Goal: Task Accomplishment & Management: Complete application form

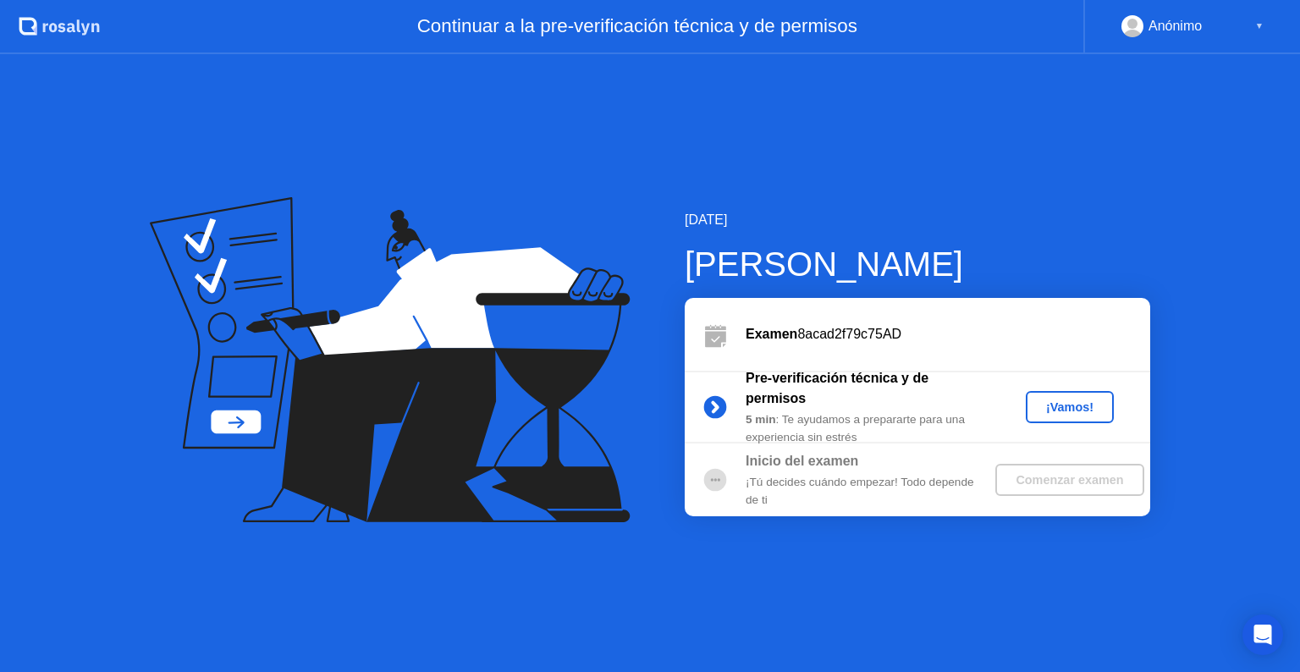
click at [1063, 406] on div "¡Vamos!" at bounding box center [1069, 407] width 74 height 14
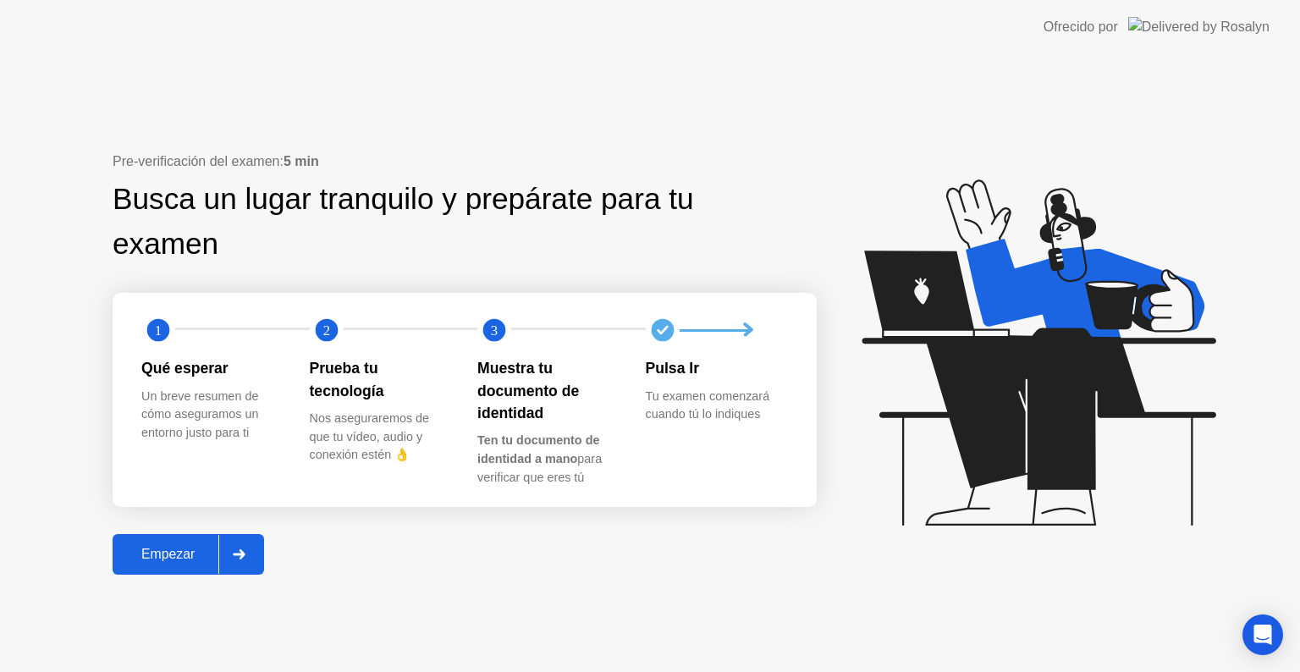
click at [193, 564] on button "Empezar" at bounding box center [188, 554] width 151 height 41
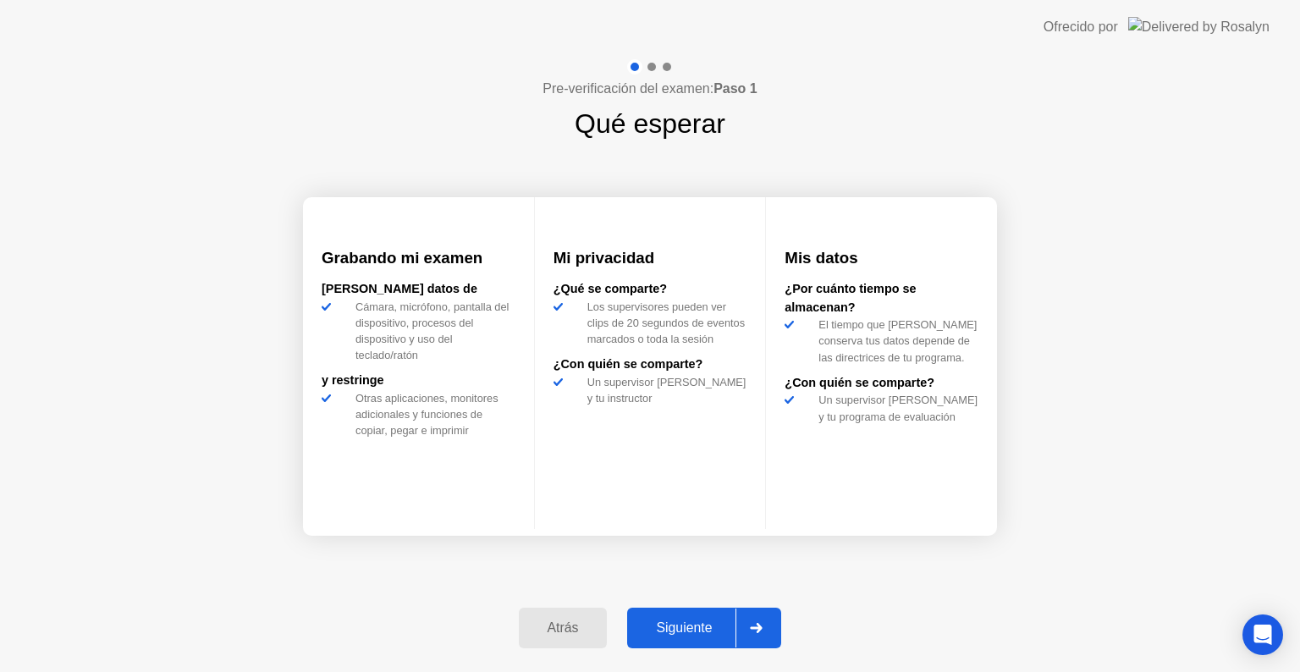
click at [686, 629] on div "Siguiente" at bounding box center [683, 627] width 103 height 15
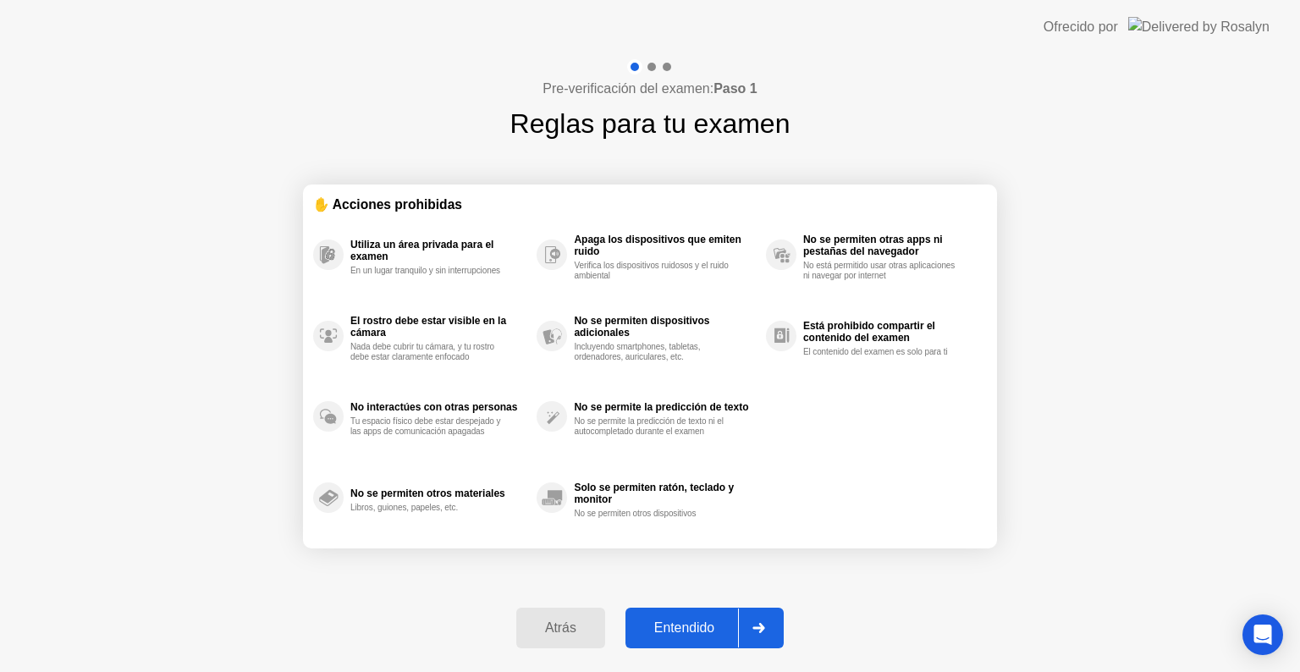
click at [663, 622] on div "Entendido" at bounding box center [683, 627] width 107 height 15
select select "**********"
select select "*******"
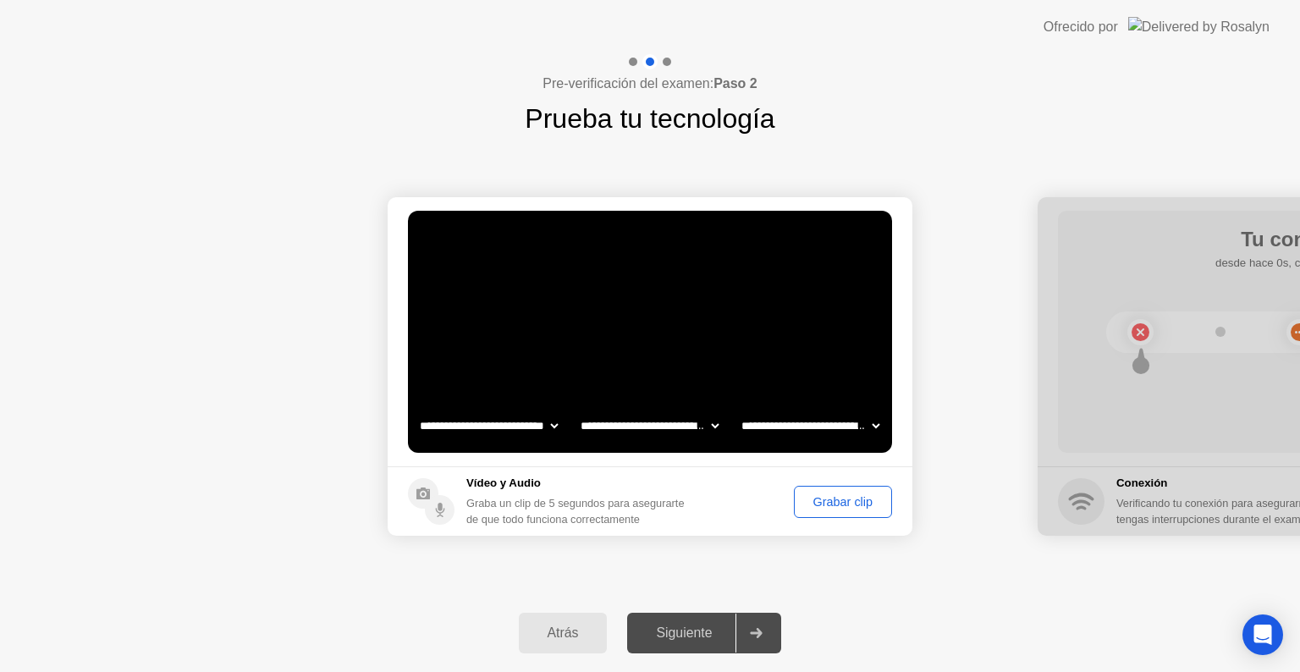
click at [544, 429] on select "**********" at bounding box center [488, 426] width 145 height 34
click at [416, 409] on select "**********" at bounding box center [488, 426] width 145 height 34
click at [536, 420] on select "**********" at bounding box center [488, 426] width 145 height 34
select select "**********"
click at [416, 409] on select "**********" at bounding box center [488, 426] width 145 height 34
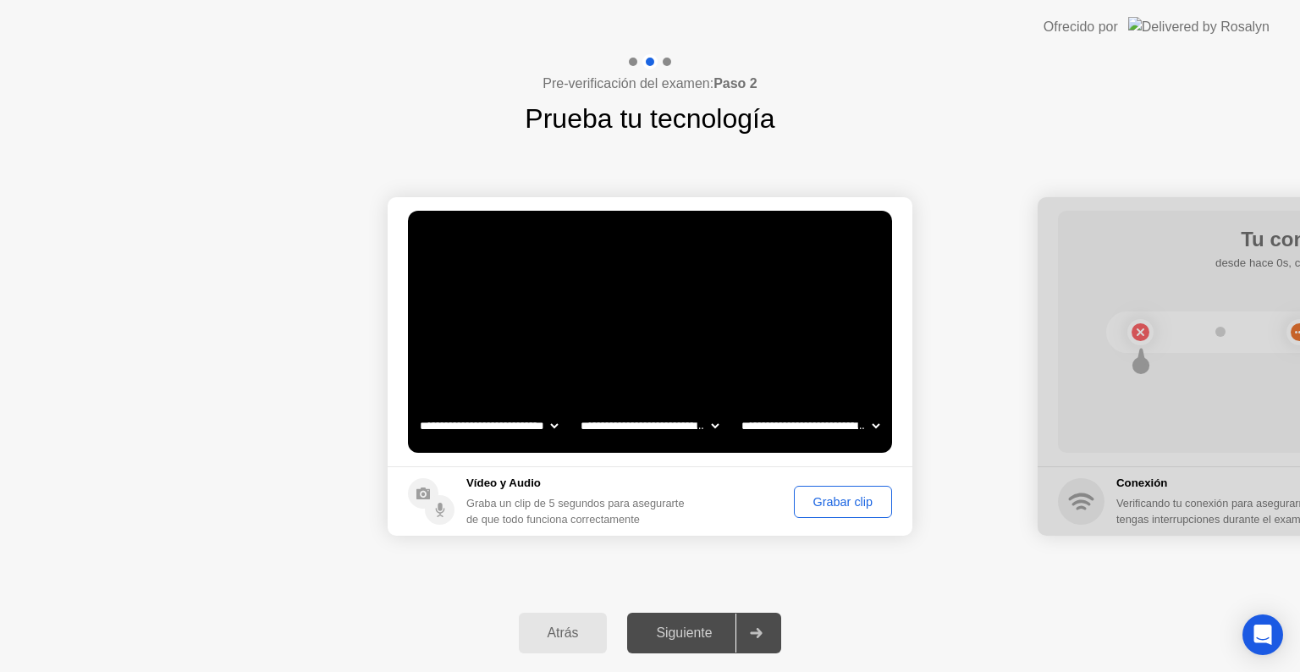
click at [595, 426] on select "**********" at bounding box center [649, 426] width 145 height 34
click at [828, 426] on select "**********" at bounding box center [810, 426] width 145 height 34
click at [819, 379] on video at bounding box center [650, 332] width 484 height 242
click at [833, 499] on div "Grabar clip" at bounding box center [843, 502] width 86 height 14
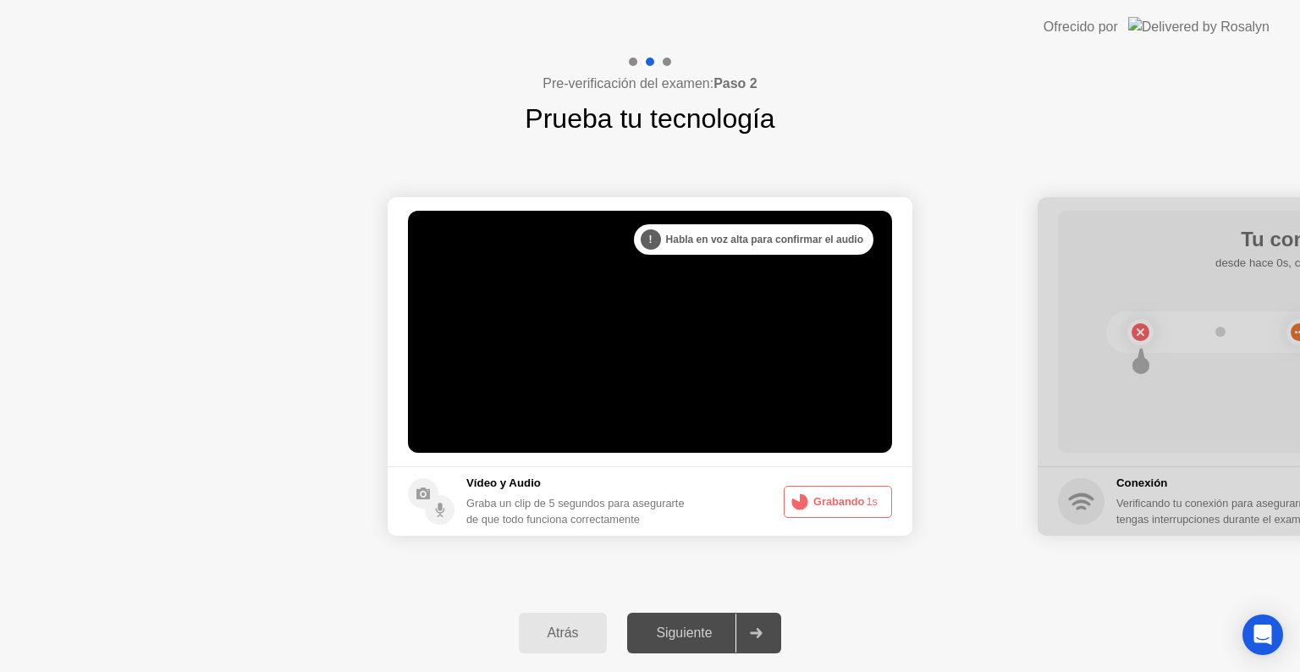
click at [840, 504] on button "Grabando 1s" at bounding box center [838, 502] width 108 height 32
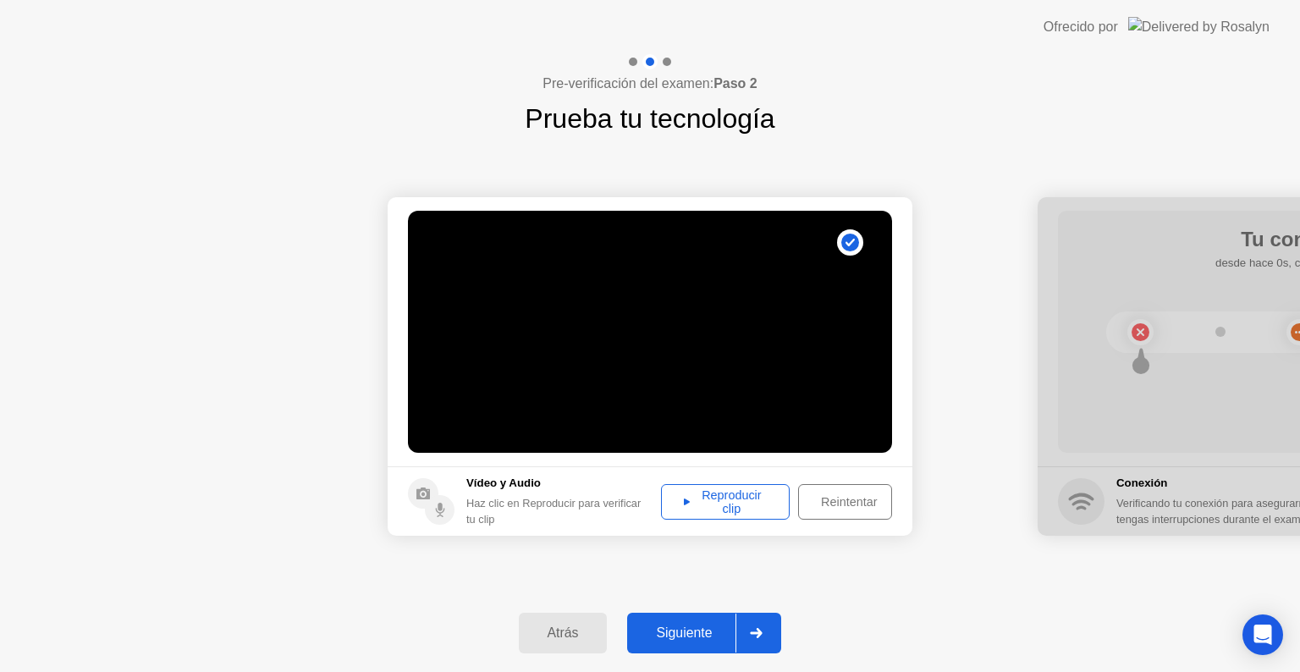
click at [745, 488] on div "Reproducir clip" at bounding box center [725, 501] width 117 height 27
click at [688, 631] on div "Siguiente" at bounding box center [683, 632] width 103 height 15
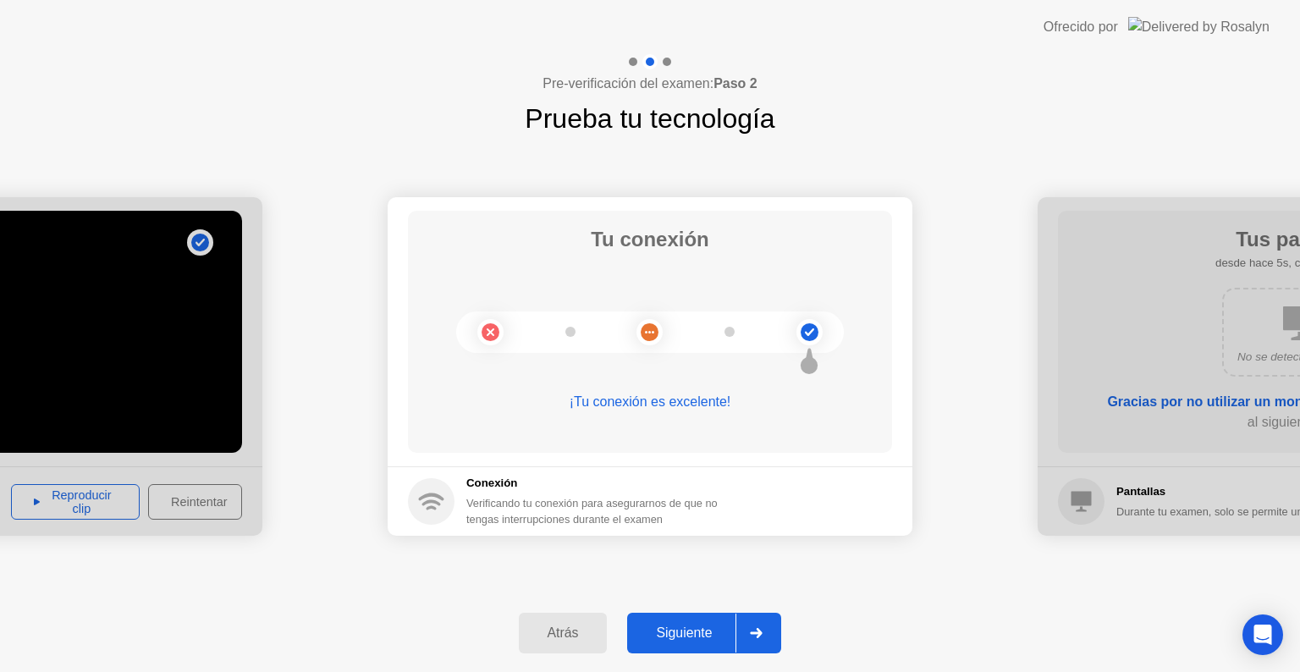
drag, startPoint x: 803, startPoint y: 336, endPoint x: 716, endPoint y: 341, distance: 87.3
click at [716, 341] on div at bounding box center [650, 331] width 388 height 41
click at [695, 635] on div "Siguiente" at bounding box center [683, 632] width 103 height 15
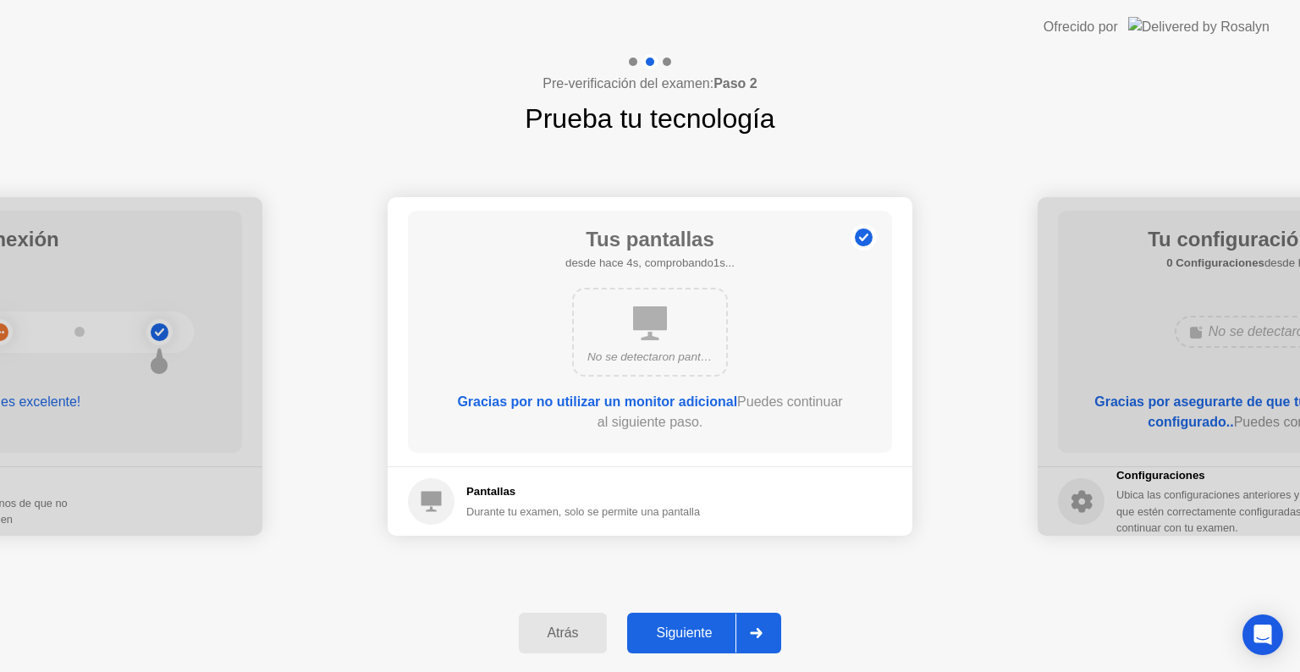
click at [682, 636] on div "Siguiente" at bounding box center [683, 632] width 103 height 15
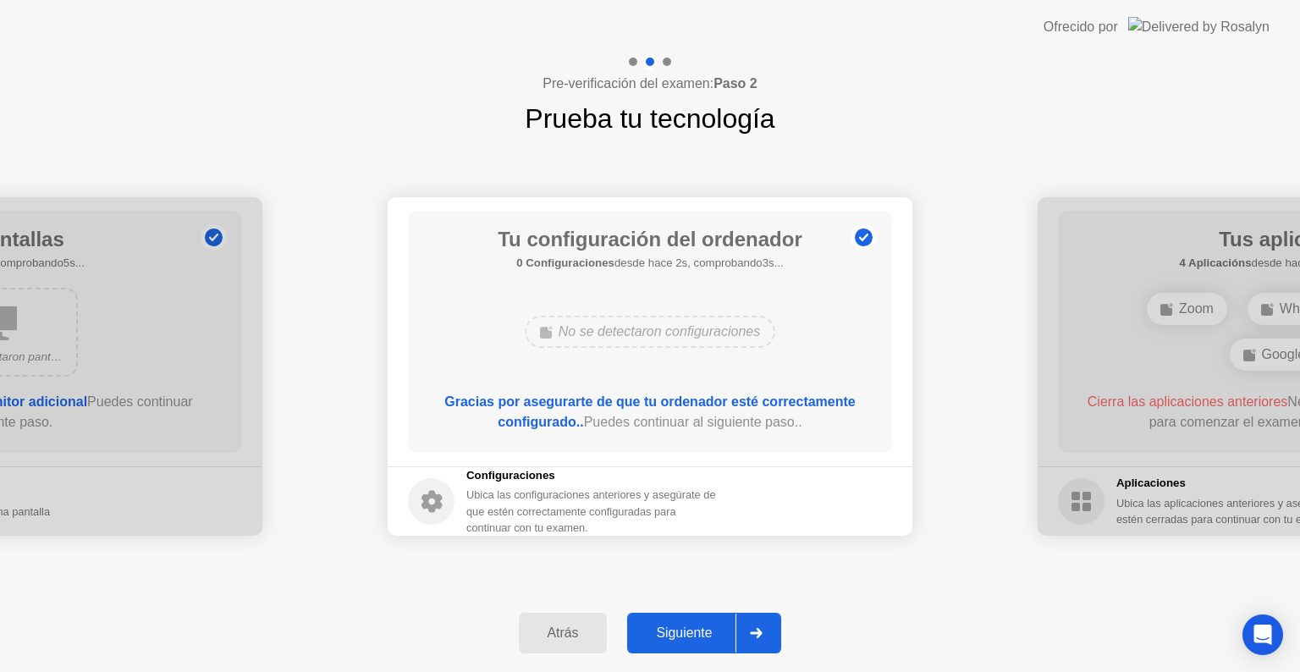
click at [674, 625] on div "Siguiente" at bounding box center [683, 632] width 103 height 15
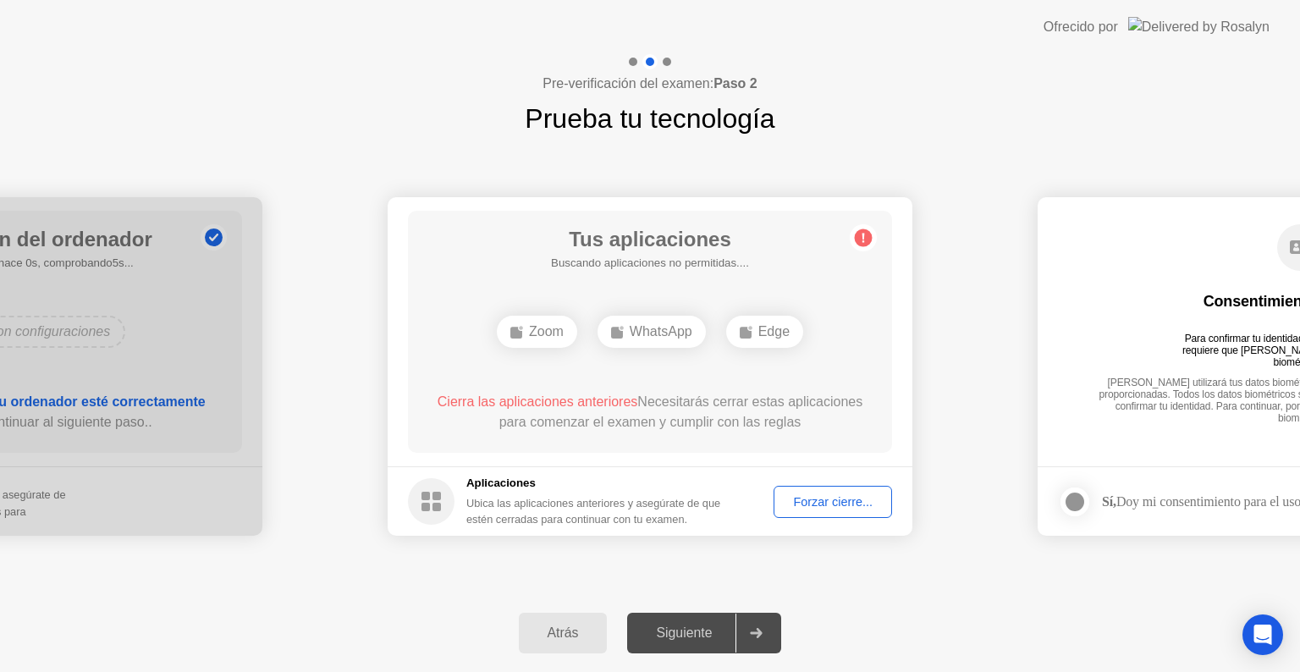
click at [714, 383] on div "Tus aplicaciones Buscando aplicaciones no permitidas.... Zoom WhatsApp Edge Cie…" at bounding box center [650, 332] width 484 height 242
click at [525, 346] on div "Zoom" at bounding box center [537, 332] width 80 height 32
click at [551, 328] on div "Zoom" at bounding box center [537, 332] width 80 height 32
click at [804, 360] on div "Tus aplicaciones 3 Aplicacións desde hace 4s, comprobando1s... Zoom WhatsApp Ed…" at bounding box center [650, 332] width 484 height 242
click at [704, 338] on div "WhatsApp" at bounding box center [651, 332] width 108 height 32
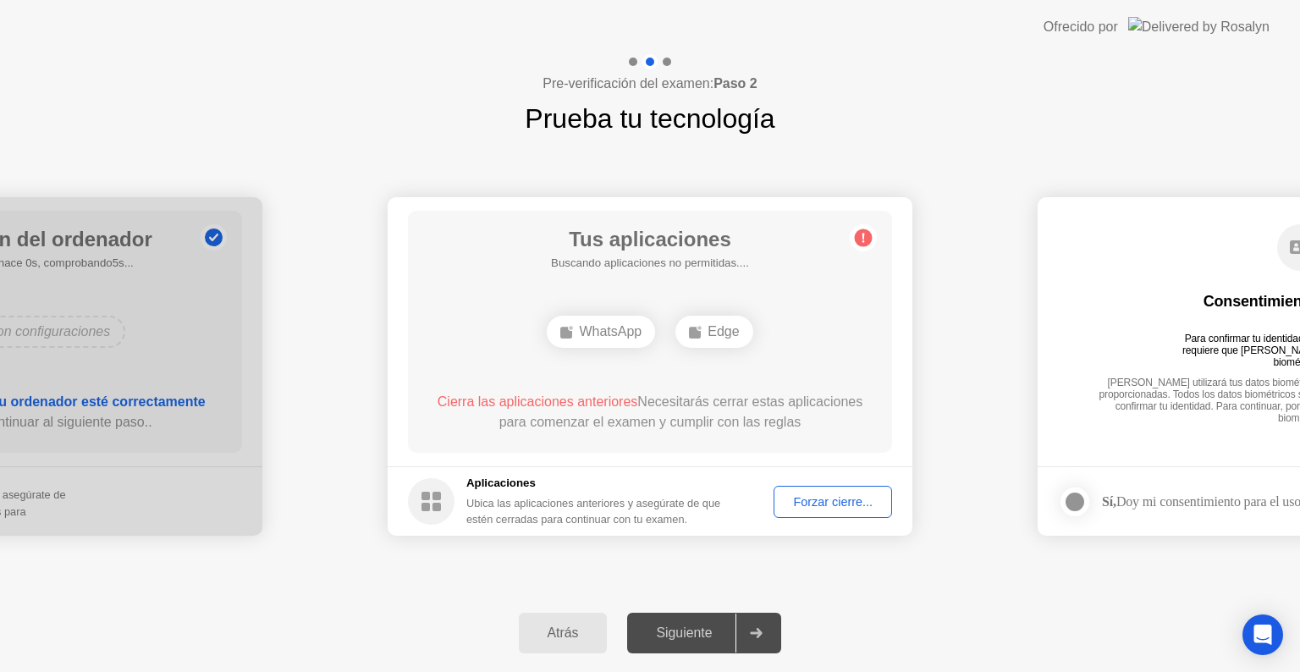
click at [812, 495] on div "Forzar cierre..." at bounding box center [832, 502] width 107 height 14
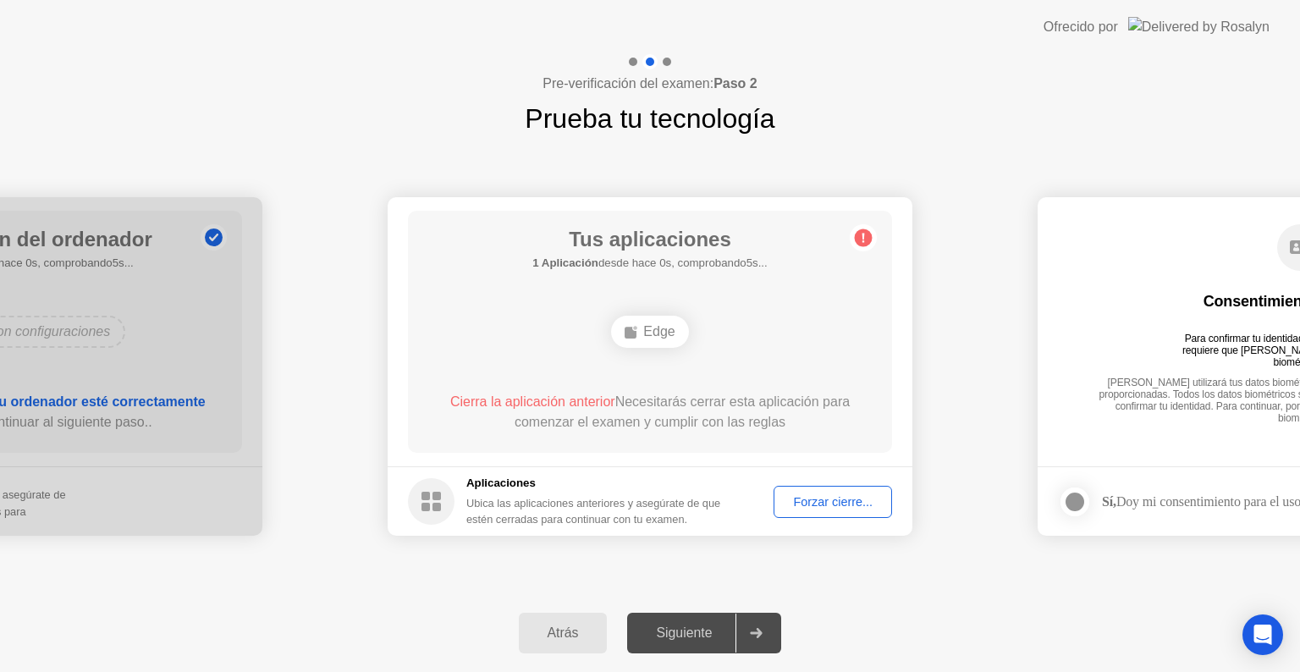
click at [845, 504] on div "Forzar cierre..." at bounding box center [832, 502] width 107 height 14
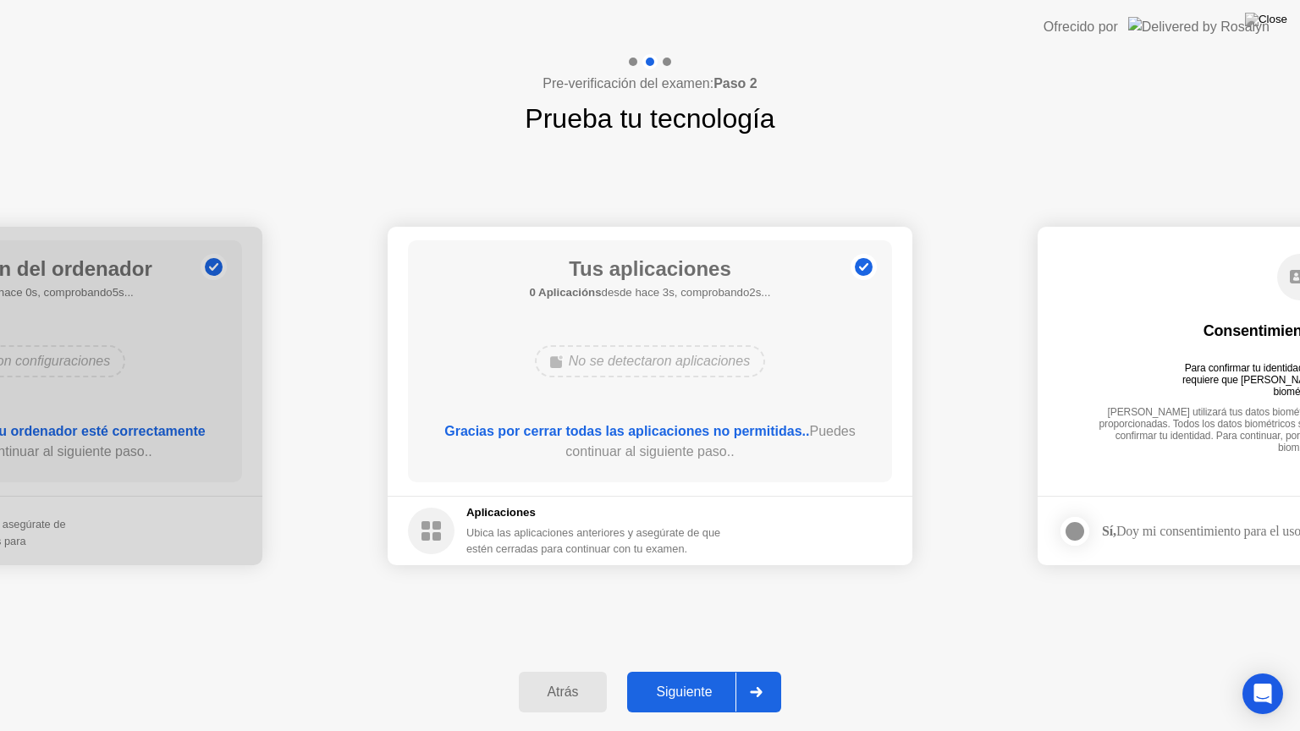
click at [718, 671] on div "Siguiente" at bounding box center [683, 692] width 103 height 15
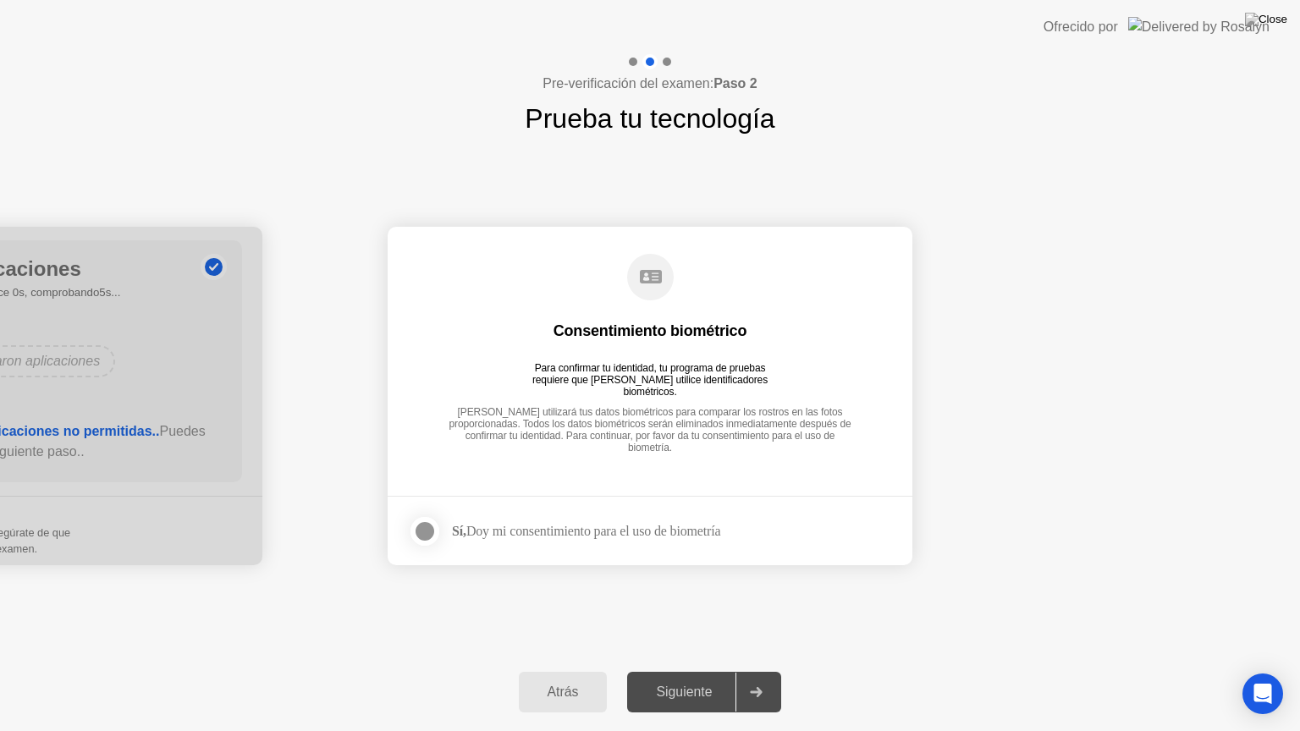
click at [723, 671] on div "Siguiente" at bounding box center [683, 692] width 103 height 15
click at [426, 542] on div at bounding box center [425, 531] width 20 height 20
click at [718, 671] on div "Siguiente" at bounding box center [683, 692] width 103 height 15
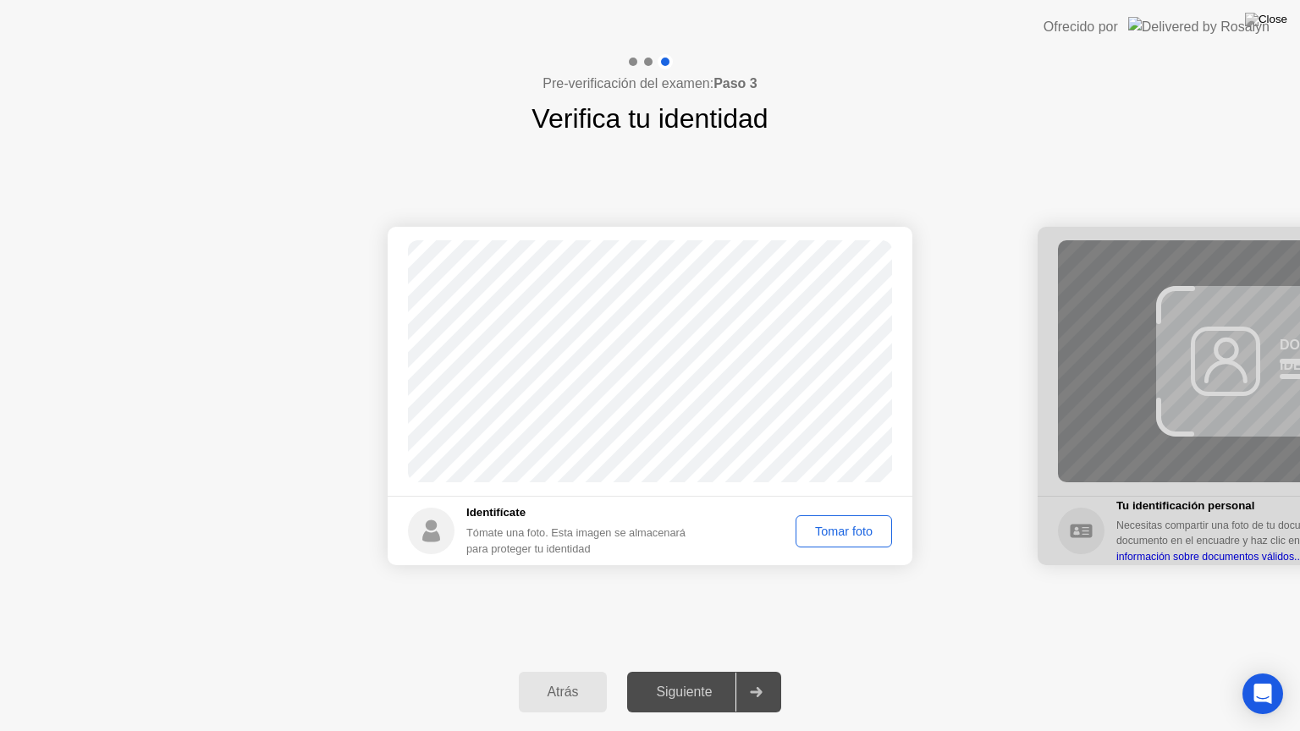
click at [838, 525] on div "Tomar foto" at bounding box center [843, 532] width 85 height 14
click at [839, 528] on div "Repetir" at bounding box center [853, 532] width 66 height 14
click at [839, 525] on div "Tomar foto" at bounding box center [843, 532] width 85 height 14
click at [839, 525] on div "Repetir" at bounding box center [853, 532] width 66 height 14
click at [841, 525] on div "Tomar foto" at bounding box center [843, 532] width 85 height 14
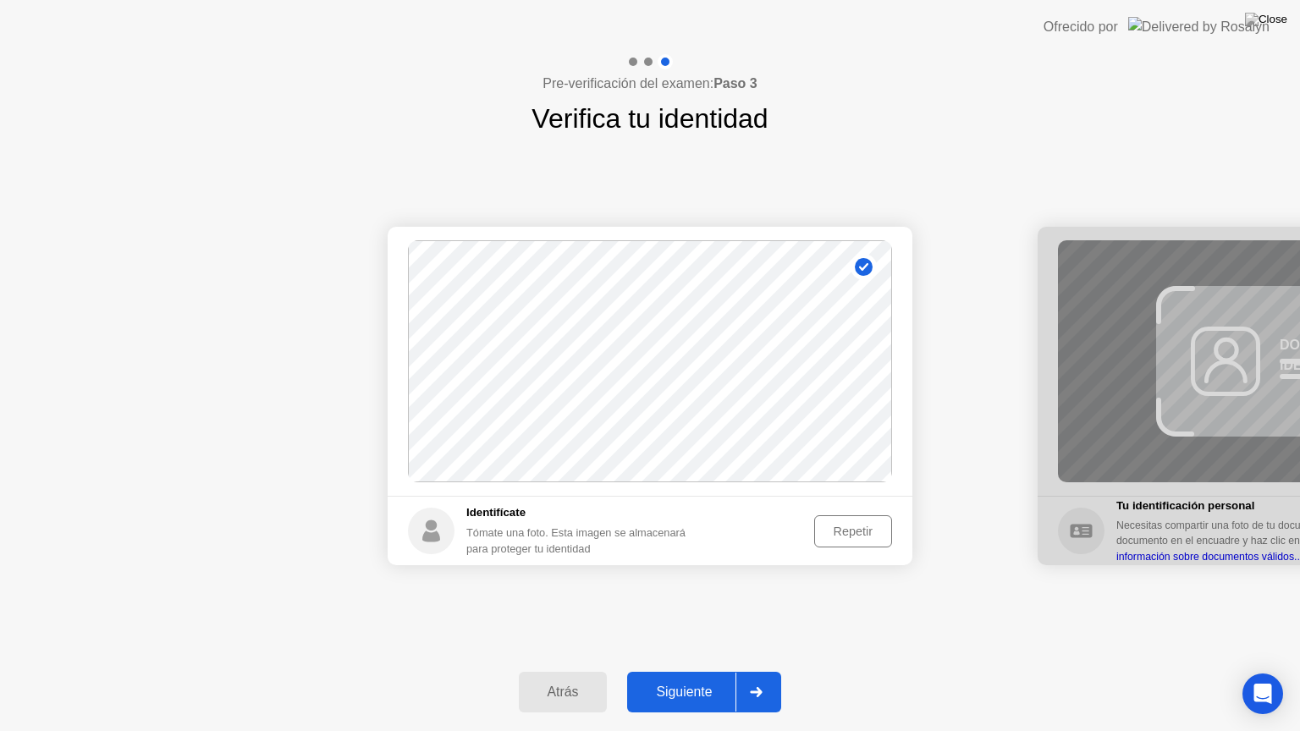
click at [706, 671] on div "Siguiente" at bounding box center [683, 692] width 103 height 15
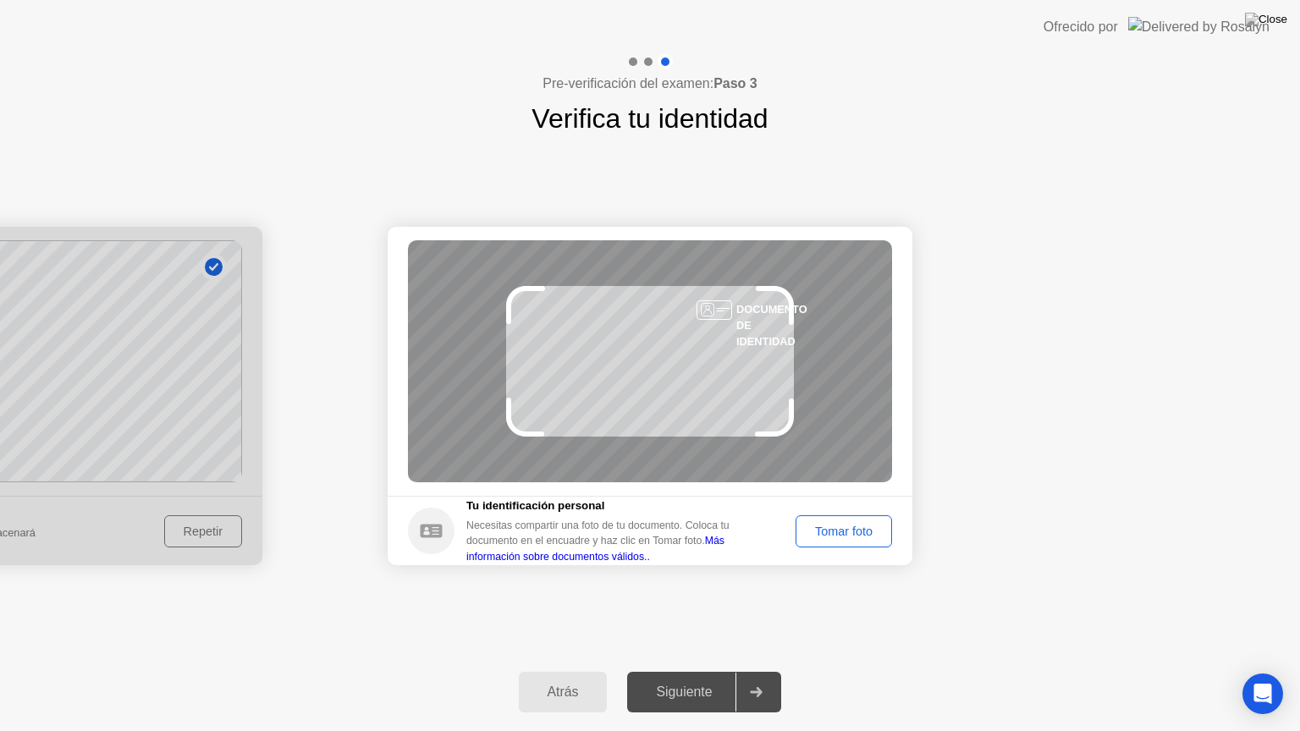
click at [785, 426] on icon at bounding box center [774, 418] width 39 height 38
click at [846, 518] on button "Tomar foto" at bounding box center [843, 531] width 96 height 32
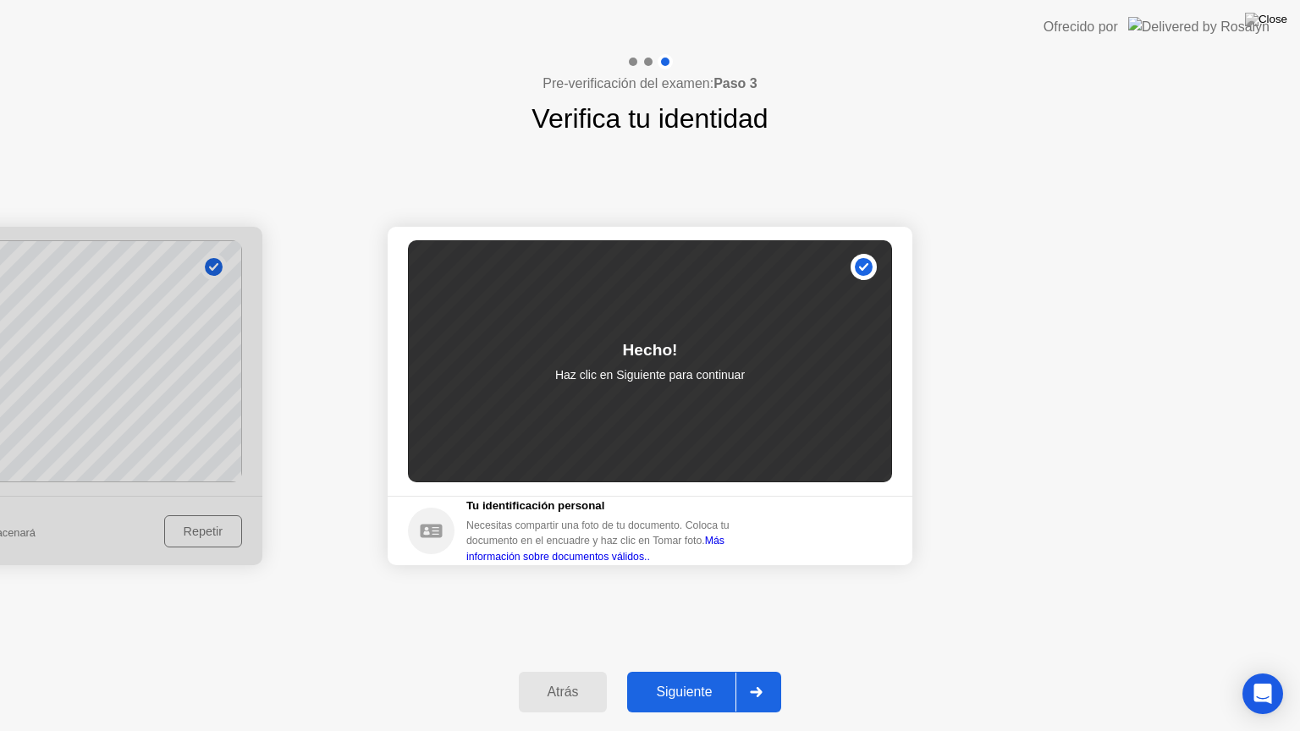
click at [700, 671] on div "Siguiente" at bounding box center [683, 692] width 103 height 15
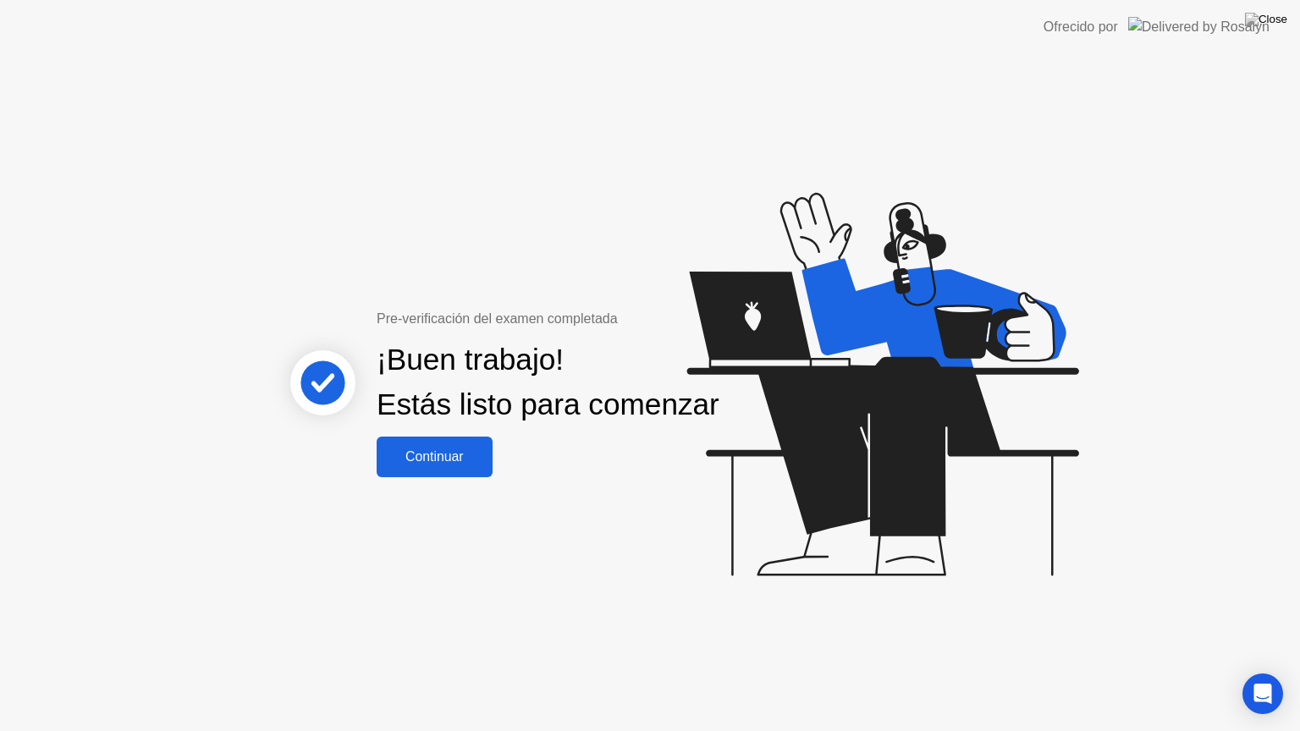
click at [409, 462] on div "Continuar" at bounding box center [435, 456] width 106 height 15
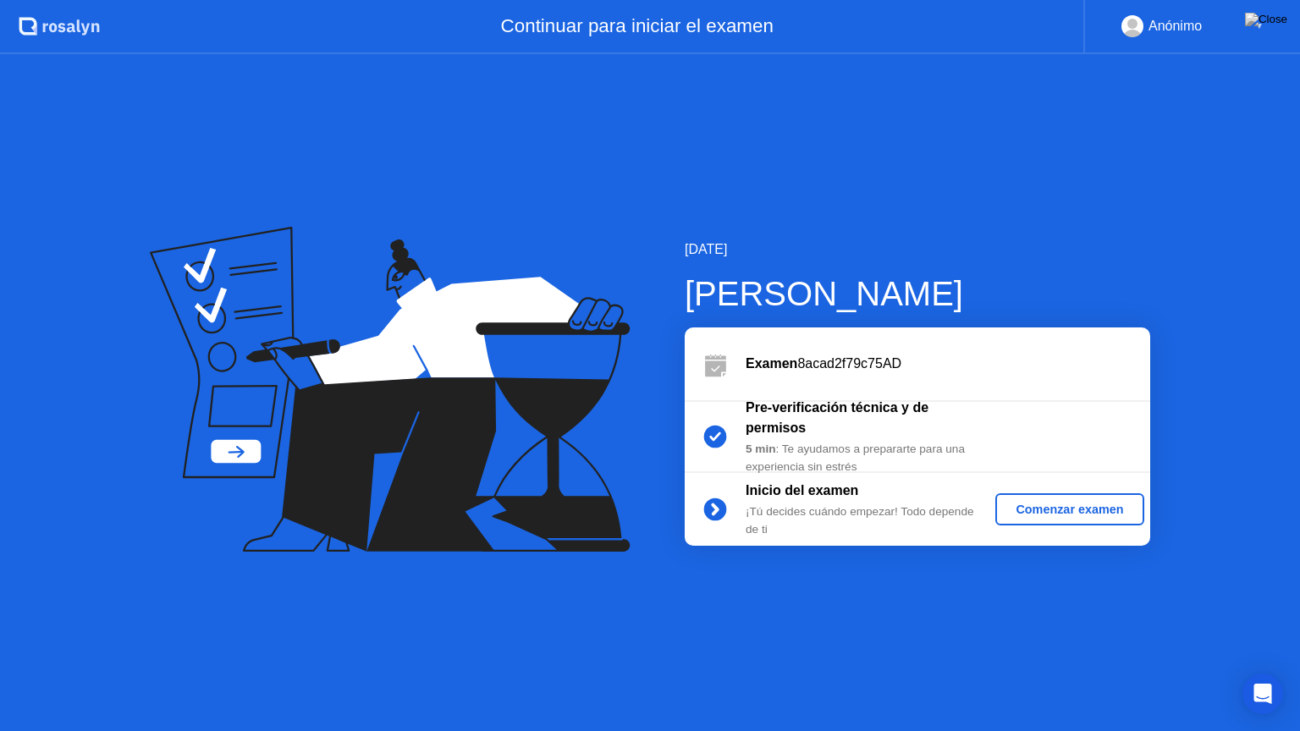
click at [1032, 503] on div "Comenzar examen" at bounding box center [1069, 510] width 135 height 14
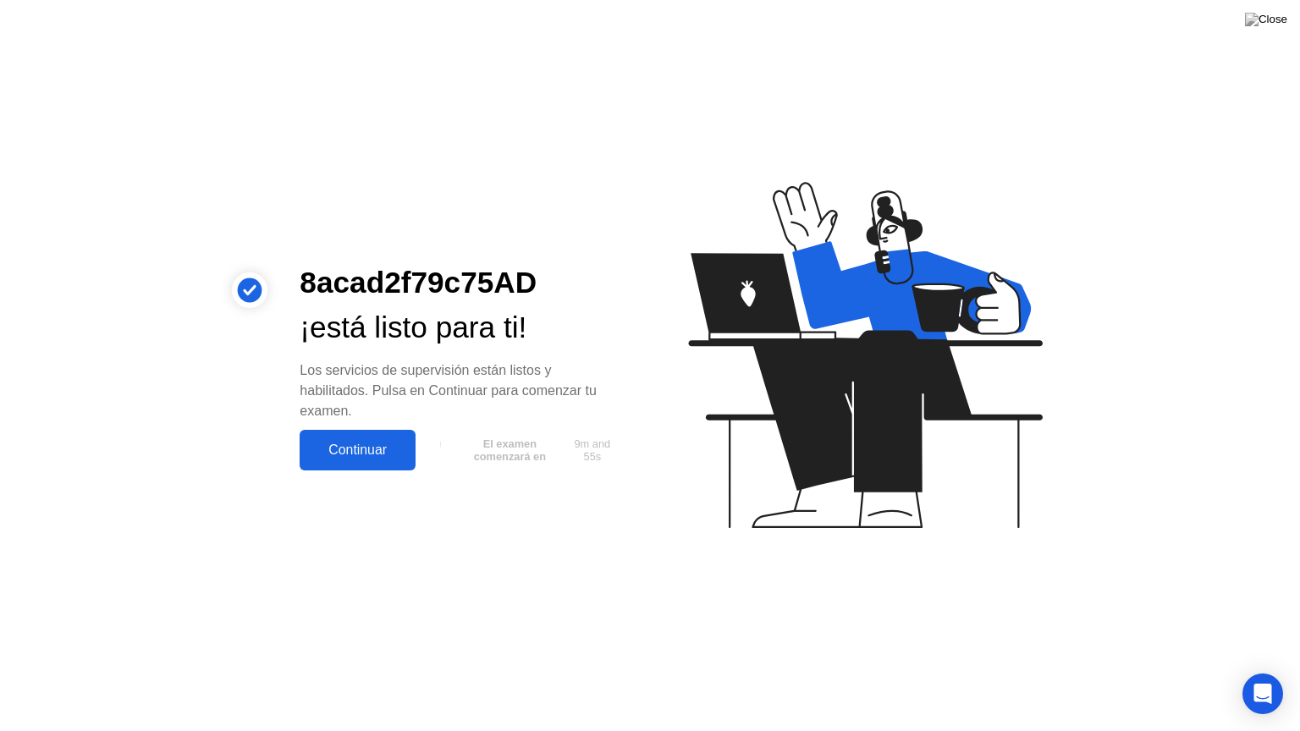
click at [338, 455] on div "Continuar" at bounding box center [358, 450] width 106 height 15
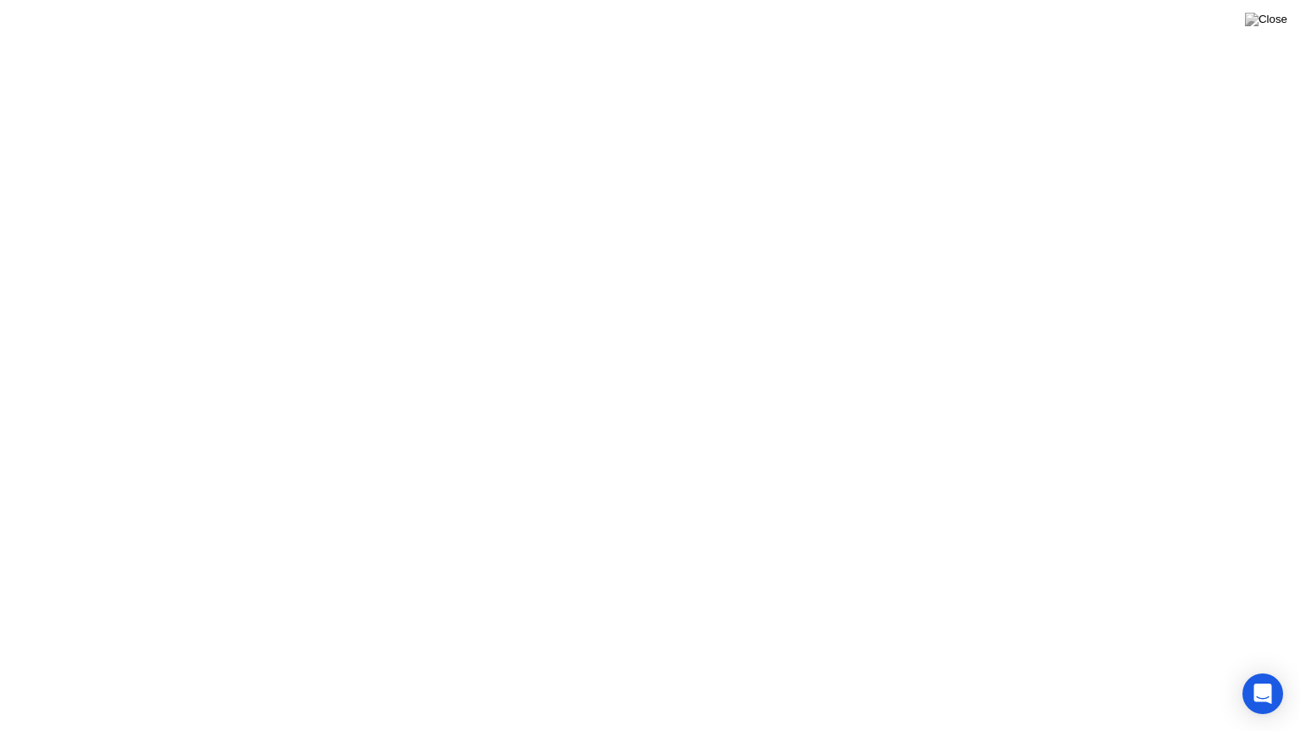
click div "Entendido!"
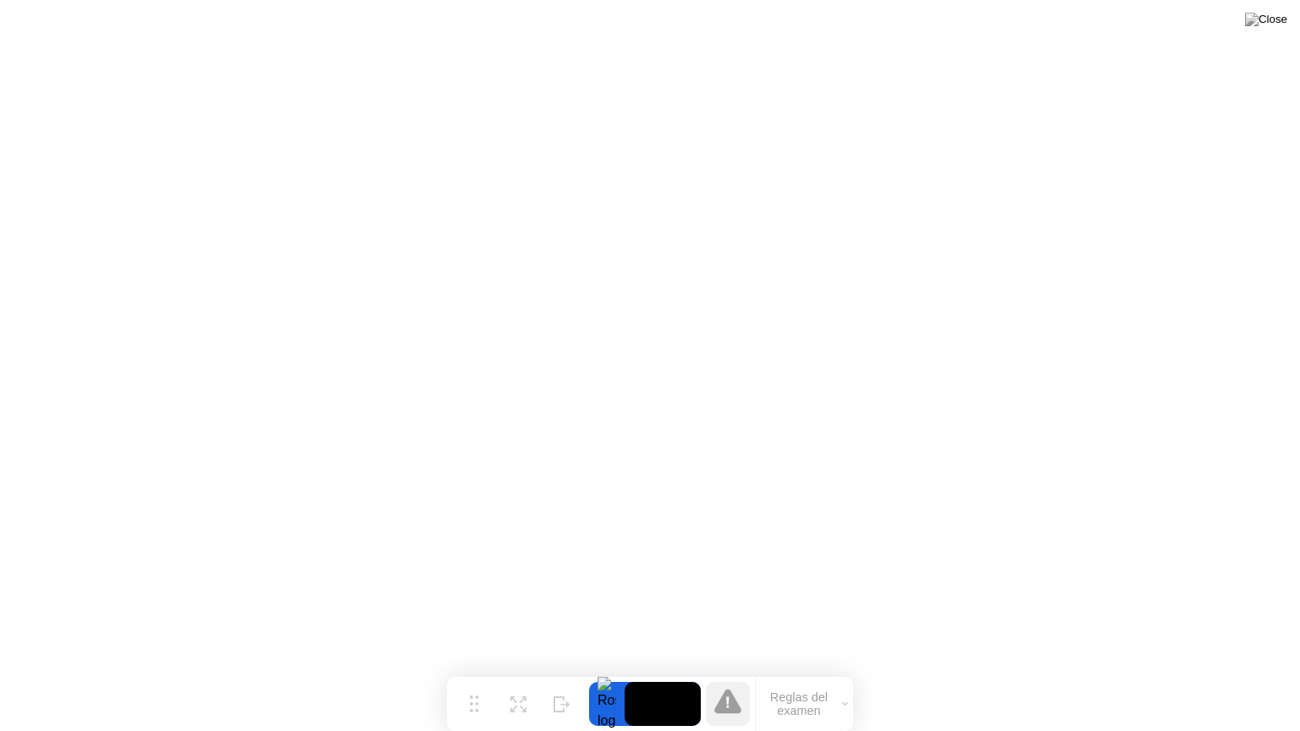
click at [820, 671] on button "Reglas del examen" at bounding box center [804, 704] width 97 height 29
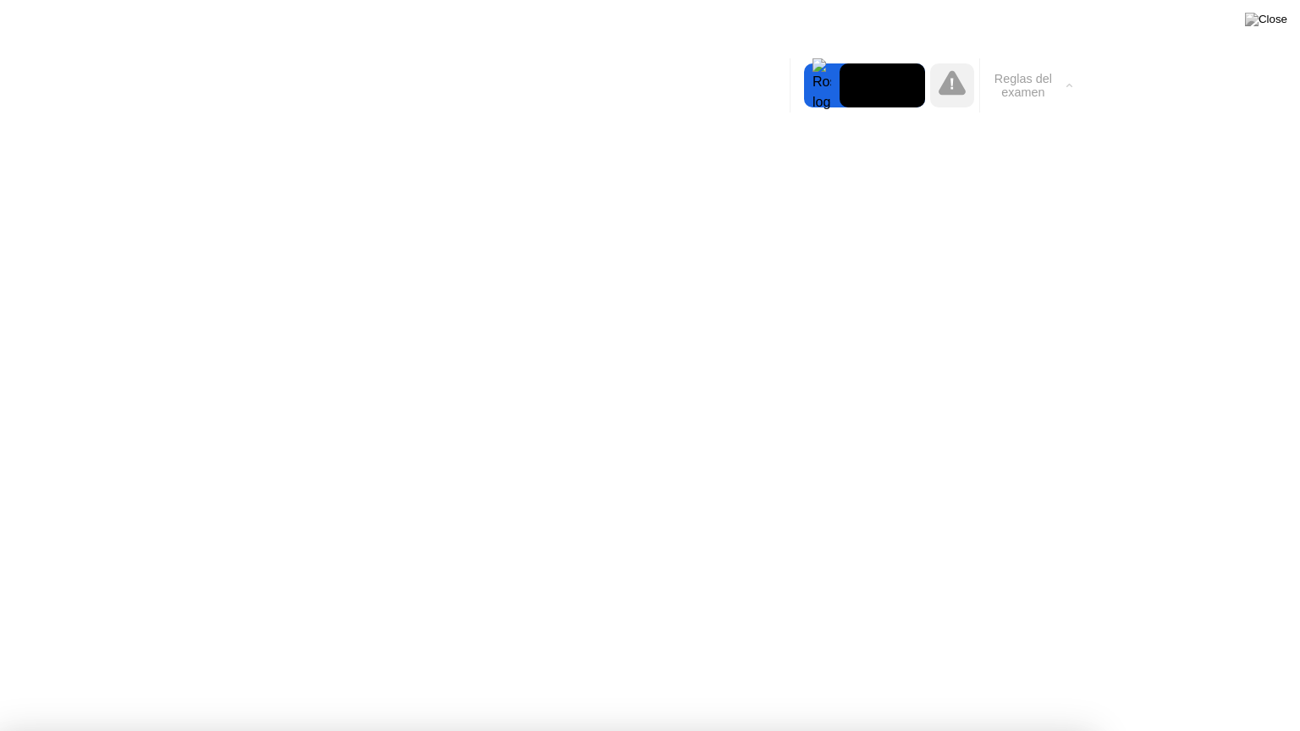
click at [1040, 91] on button "Reglas del examen" at bounding box center [1028, 85] width 97 height 29
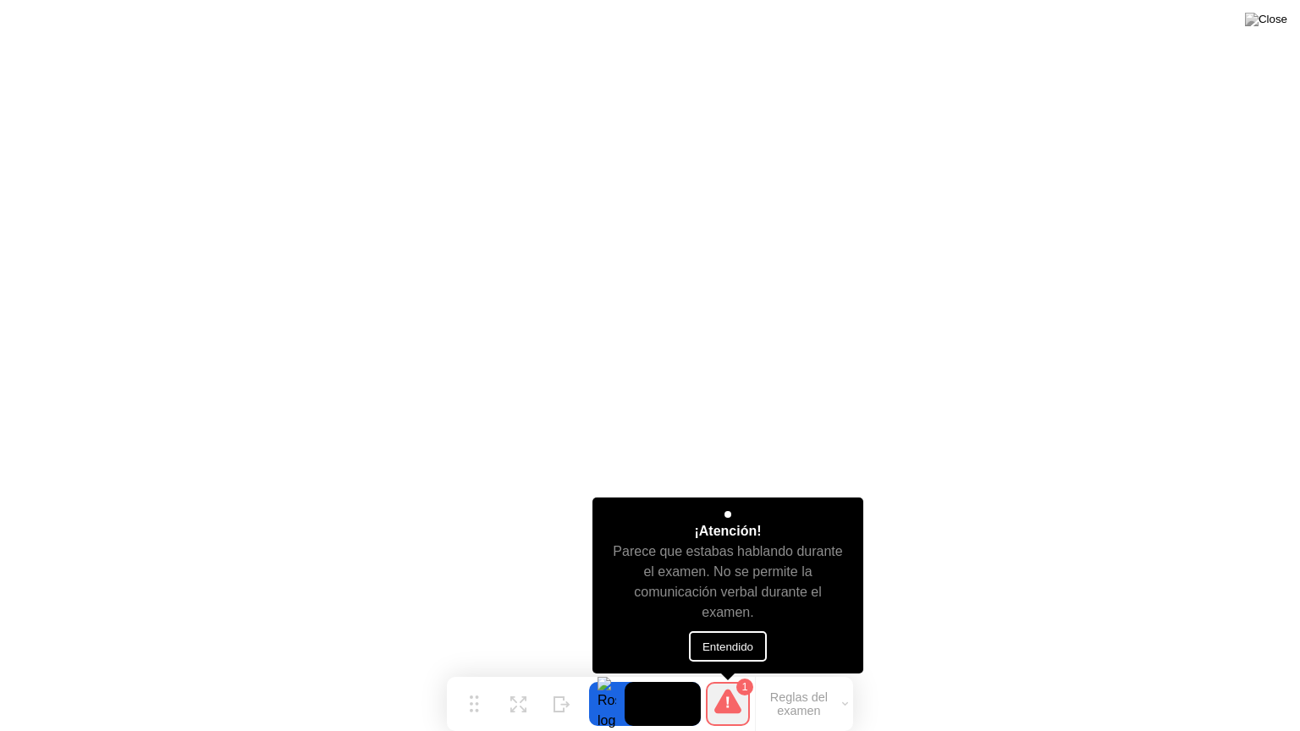
click at [738, 644] on button "Entendido" at bounding box center [728, 646] width 78 height 30
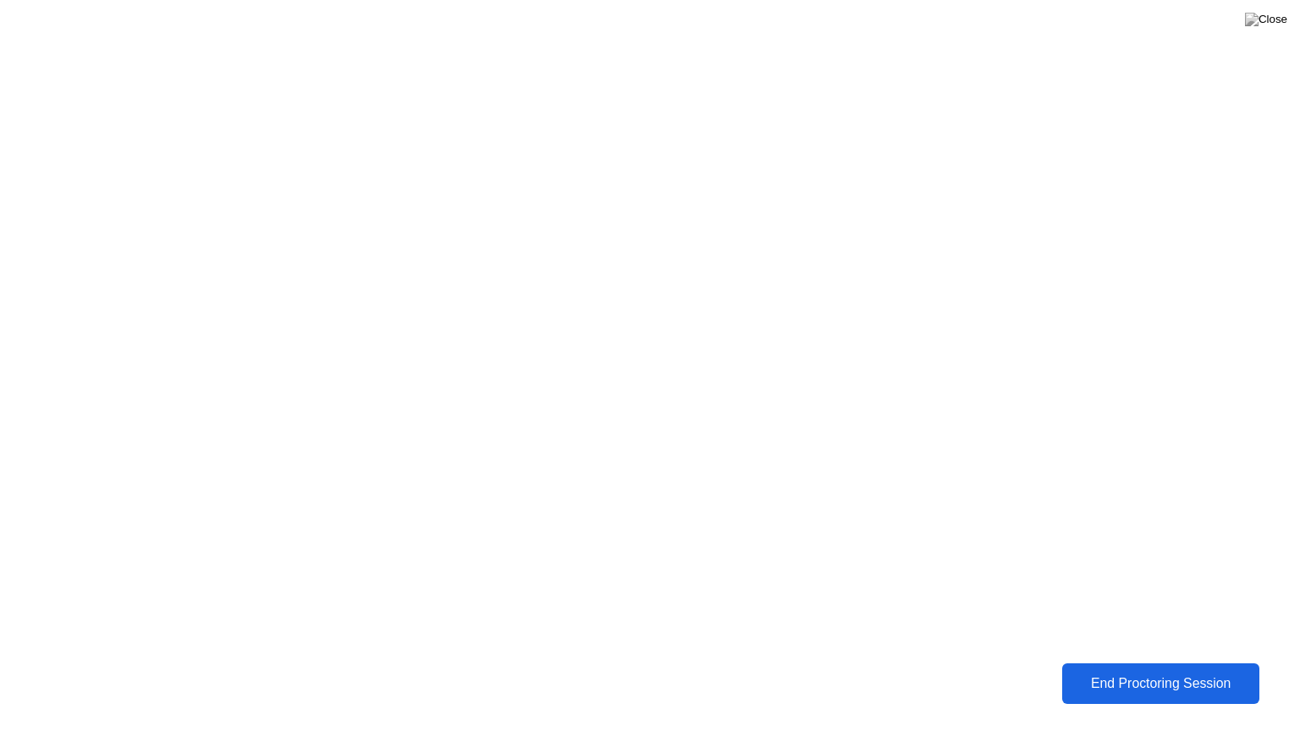
click at [1191, 671] on div "End Proctoring Session" at bounding box center [1160, 683] width 190 height 15
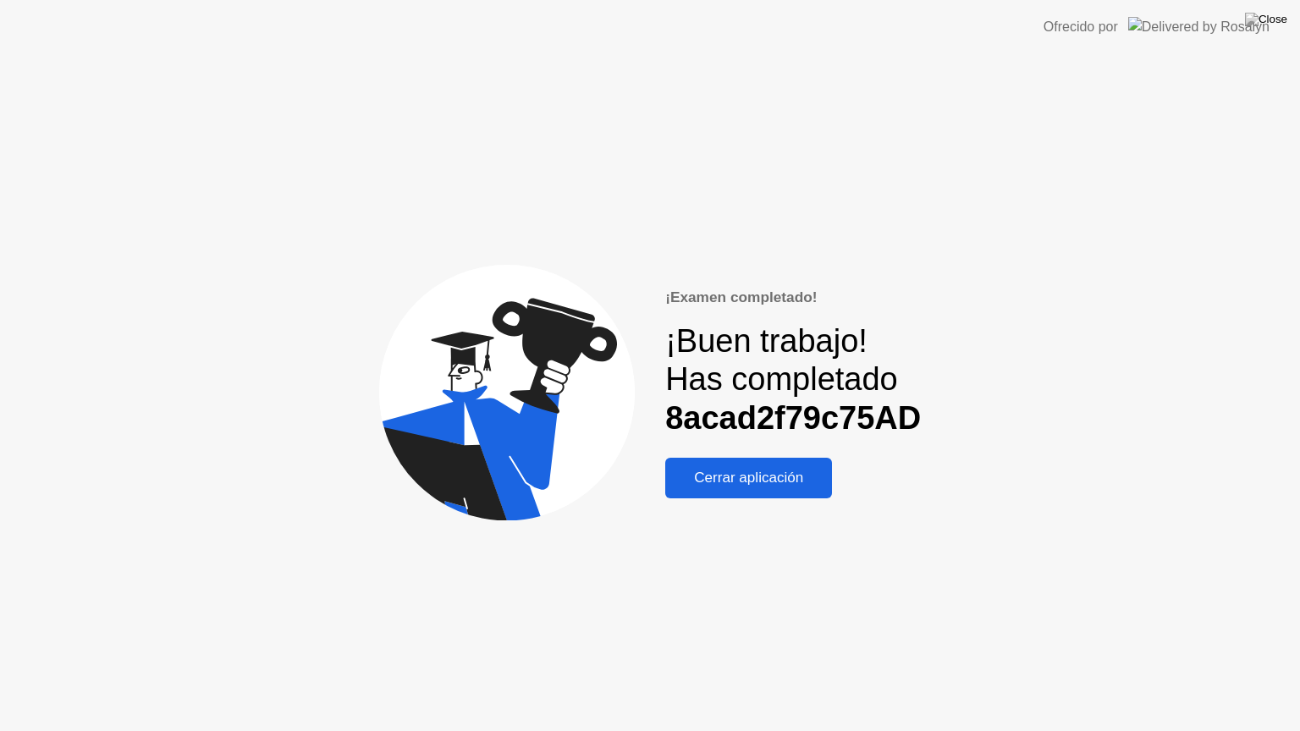
click at [811, 475] on div "Cerrar aplicación" at bounding box center [748, 478] width 157 height 17
